Goal: Complete application form

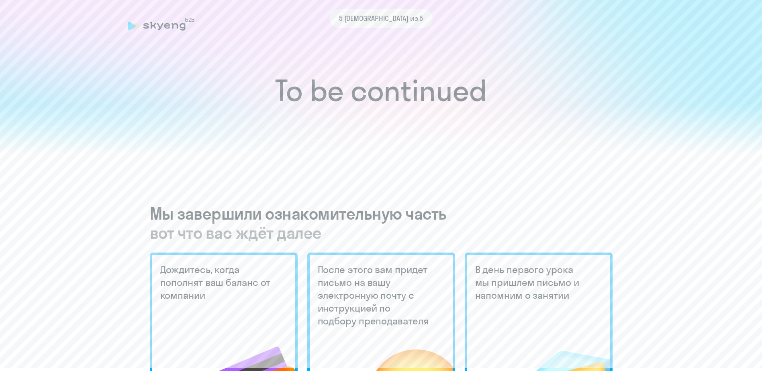
click at [172, 25] on div "5 [DEMOGRAPHIC_DATA] из 5" at bounding box center [381, 18] width 506 height 18
click at [379, 18] on span "5 [DEMOGRAPHIC_DATA] из 5" at bounding box center [381, 18] width 84 height 10
click at [158, 30] on icon at bounding box center [161, 24] width 66 height 13
